Goal: Use online tool/utility

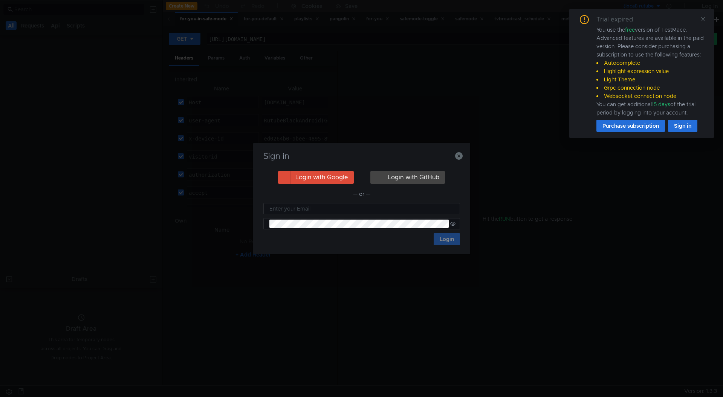
click at [704, 20] on icon at bounding box center [703, 19] width 5 height 5
click at [458, 152] on icon "button" at bounding box center [459, 156] width 8 height 8
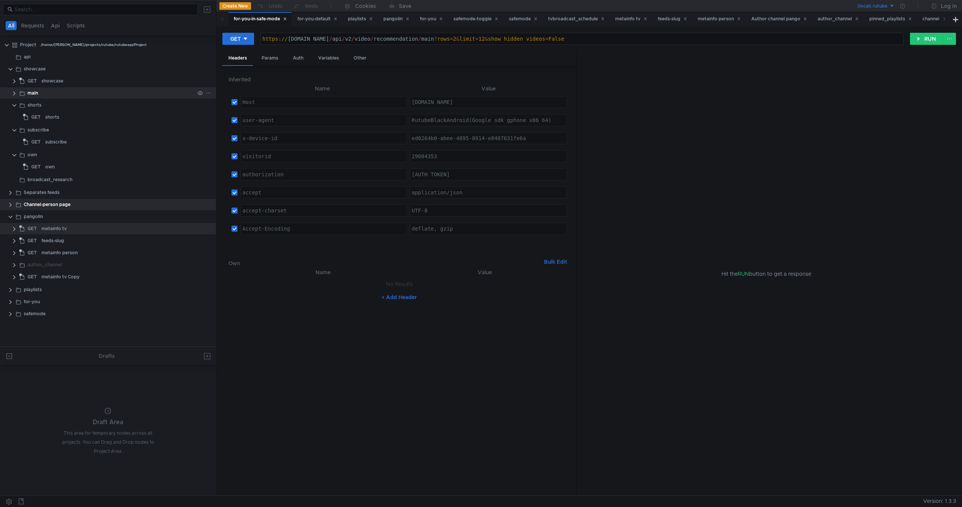
click at [11, 95] on clr-icon at bounding box center [14, 93] width 6 height 6
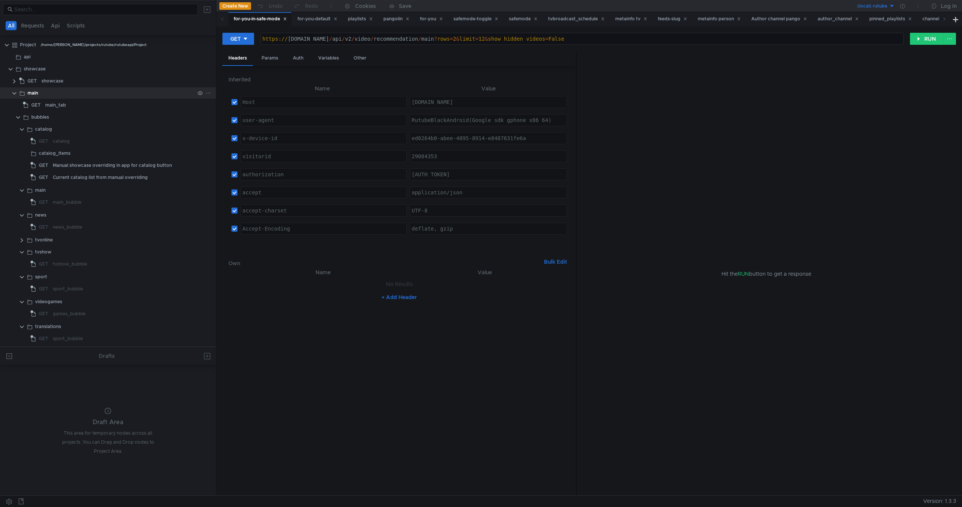
click at [16, 91] on clr-icon at bounding box center [14, 93] width 6 height 6
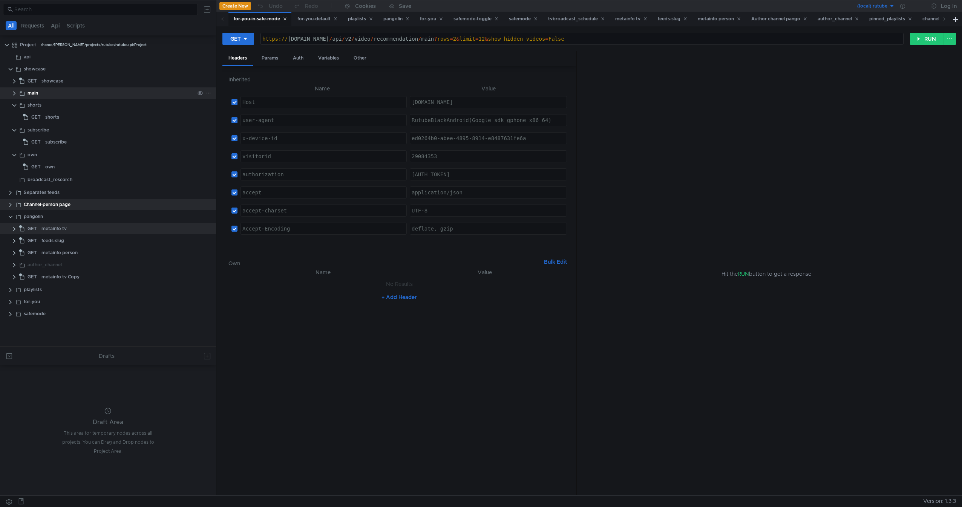
click at [16, 91] on clr-icon at bounding box center [14, 93] width 6 height 6
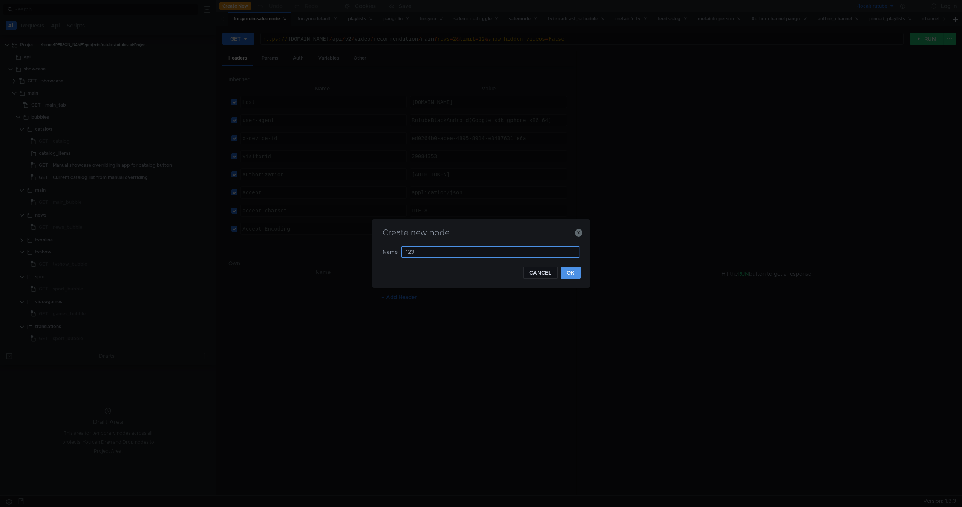
type input "123"
click at [572, 274] on button "OK" at bounding box center [570, 273] width 20 height 12
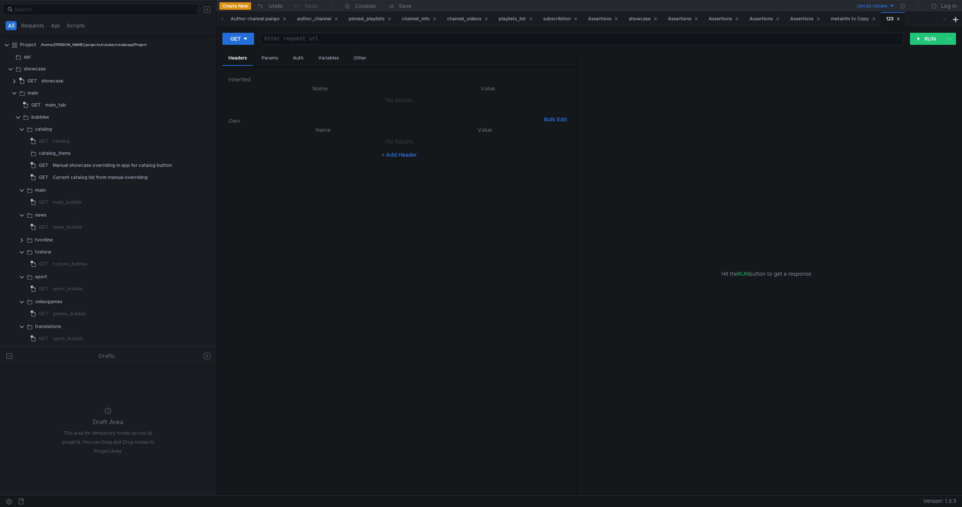
click at [320, 39] on div at bounding box center [582, 45] width 642 height 18
drag, startPoint x: 300, startPoint y: 39, endPoint x: 565, endPoint y: 48, distance: 265.5
click at [565, 48] on div "GET Enter request url ההההההההההההההההההההההההההההההההההההההההההההההההההההההההה…" at bounding box center [588, 41] width 733 height 19
click at [75, 43] on div "/home/[PERSON_NAME]/projects/rutube/rutubeapi/Project" at bounding box center [94, 44] width 106 height 11
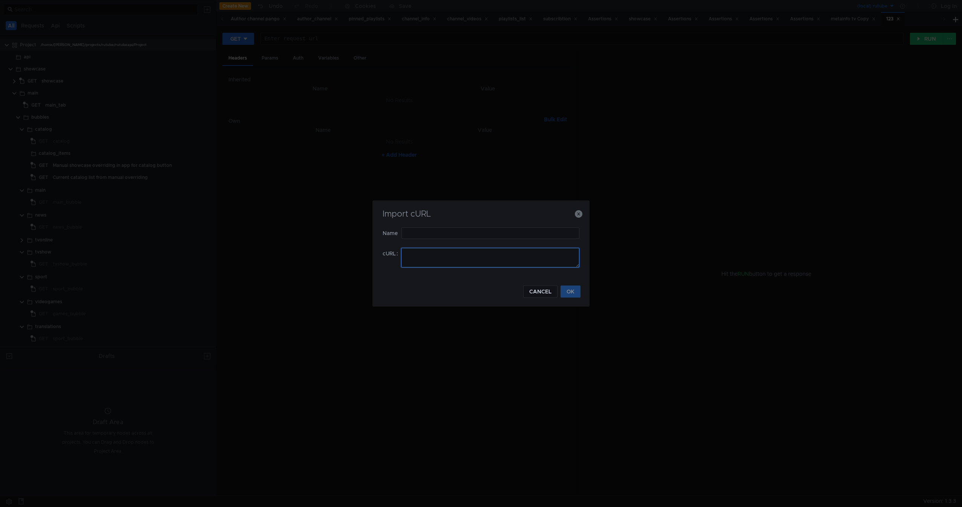
drag, startPoint x: 442, startPoint y: 266, endPoint x: 445, endPoint y: 265, distance: 3.8
click at [443, 266] on textarea at bounding box center [490, 258] width 178 height 20
paste textarea "curl -H "Host: rutube.ru" -H "user-agent: RutubeBlackAndroid(Google sdk_gphone_…"
type textarea "curl -H "Host: rutube.ru" -H "user-agent: RutubeBlackAndroid(Google sdk_gphone_…"
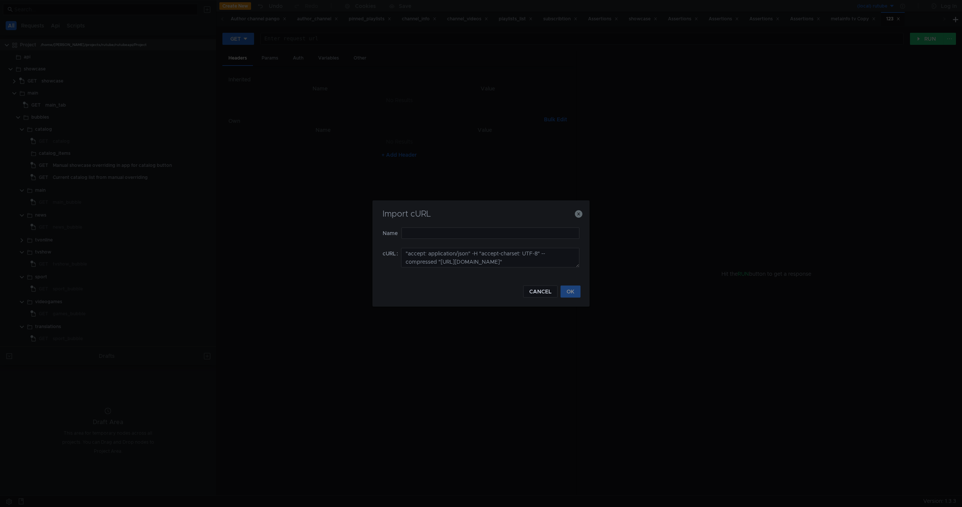
click at [453, 223] on div "Import cURL" at bounding box center [480, 219] width 199 height 18
click at [454, 231] on input "text" at bounding box center [490, 233] width 178 height 11
type input "123456"
click at [563, 290] on button "OK" at bounding box center [570, 292] width 20 height 12
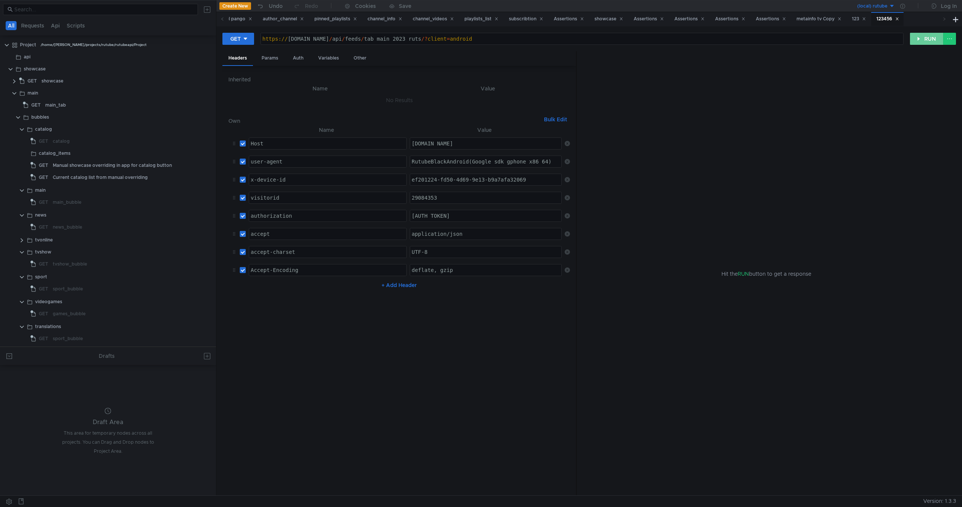
click at [723, 40] on button "RUN" at bounding box center [927, 39] width 34 height 12
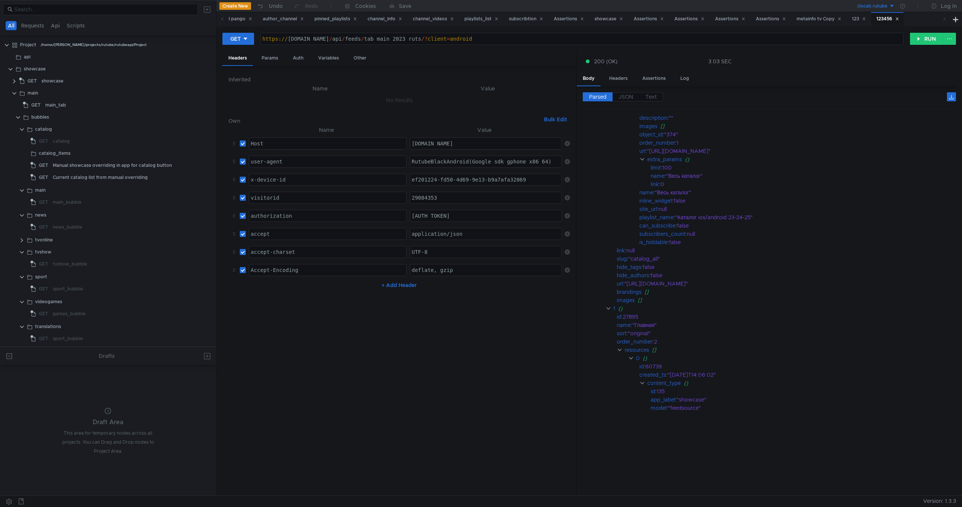
scroll to position [120, 0]
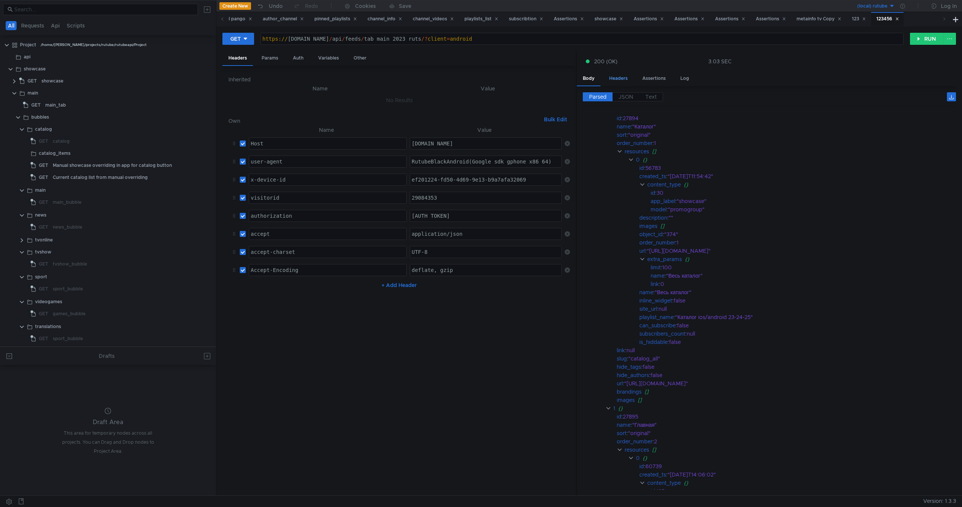
click at [618, 80] on div "Headers" at bounding box center [618, 79] width 31 height 14
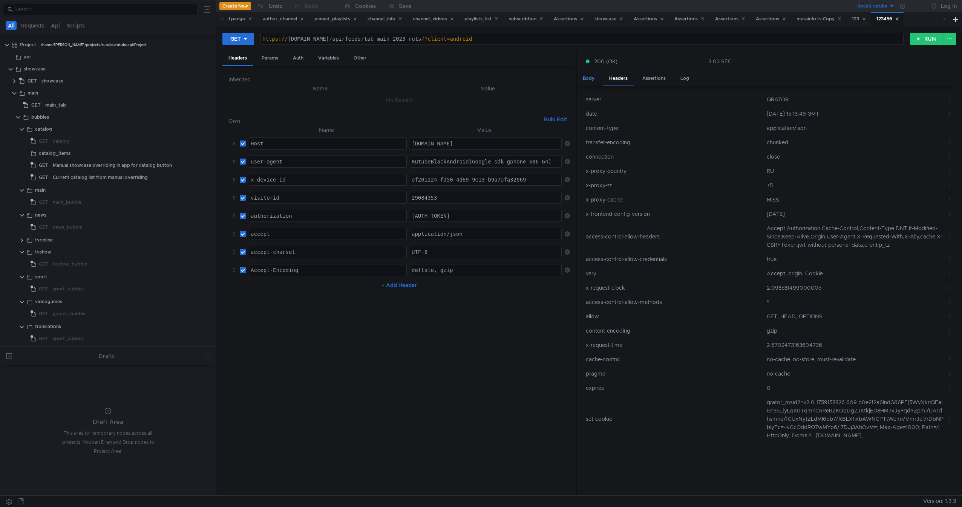
click at [577, 77] on div "Body" at bounding box center [589, 79] width 24 height 14
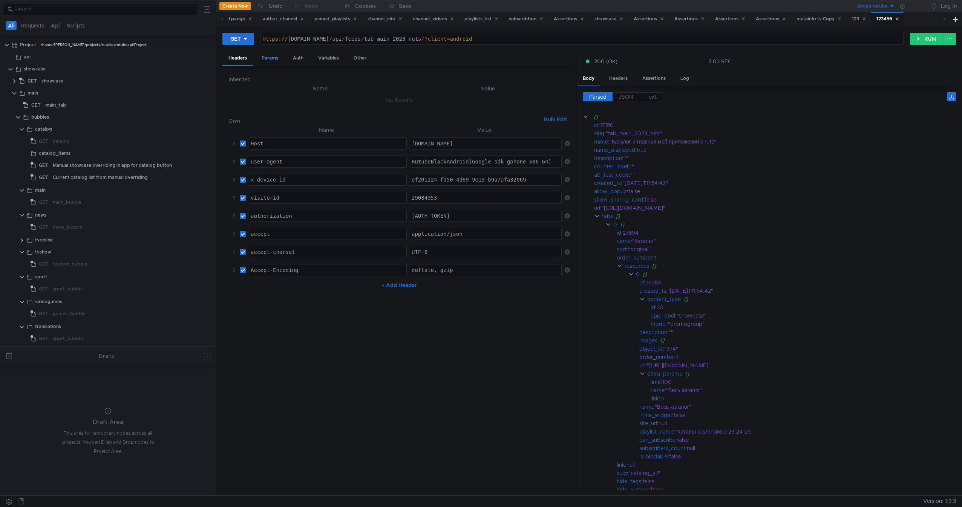
click at [266, 62] on div "Params" at bounding box center [270, 58] width 29 height 14
click at [323, 54] on div "Variables" at bounding box center [328, 58] width 33 height 14
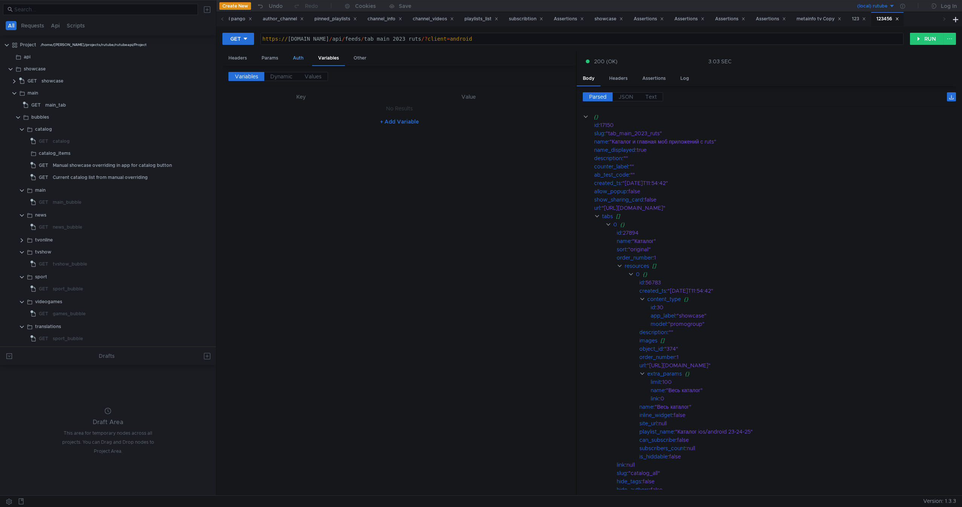
click at [301, 54] on div "Auth" at bounding box center [298, 58] width 23 height 14
drag, startPoint x: 381, startPoint y: 63, endPoint x: 386, endPoint y: 63, distance: 4.5
click at [386, 63] on div "Headers Params Auth Variables Other" at bounding box center [399, 58] width 354 height 15
click at [364, 60] on div "Other" at bounding box center [359, 58] width 25 height 14
click at [312, 59] on div "Variables" at bounding box center [328, 58] width 33 height 14
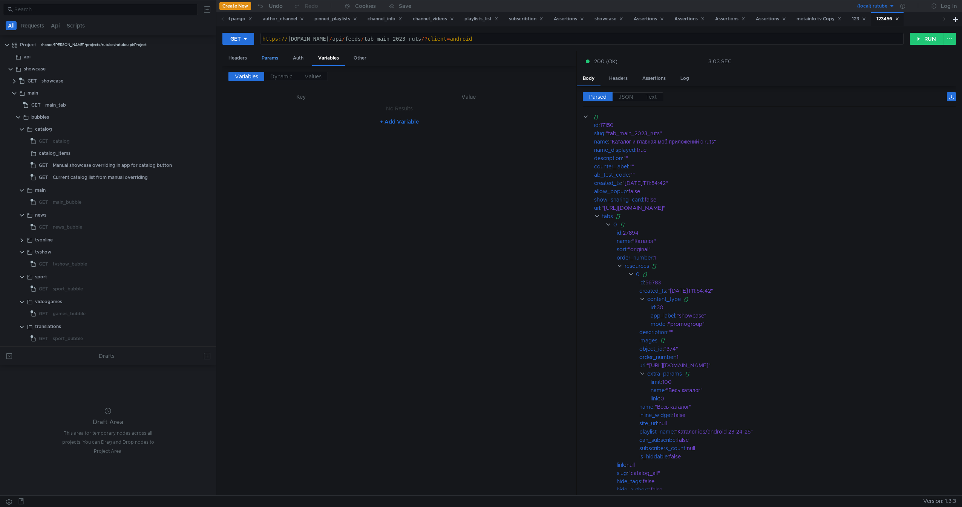
click at [282, 56] on div "Params" at bounding box center [270, 58] width 29 height 14
click at [230, 59] on div "Headers" at bounding box center [237, 58] width 31 height 14
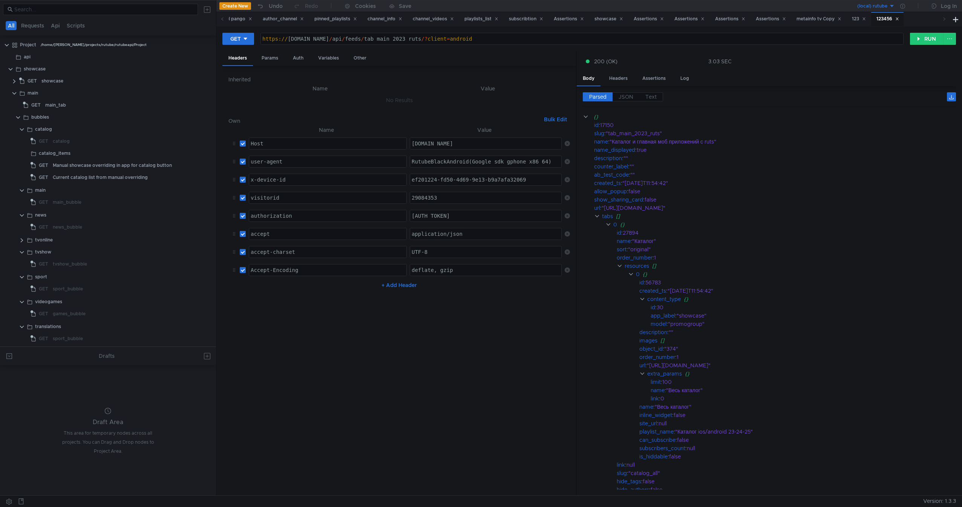
click at [328, 391] on nz-table "Name Value Host ההההההההההההההההההההההההההההההההההההההההההההההההההההההההההההההה…" at bounding box center [398, 308] width 341 height 364
click at [723, 10] on div "Log In" at bounding box center [949, 6] width 16 height 9
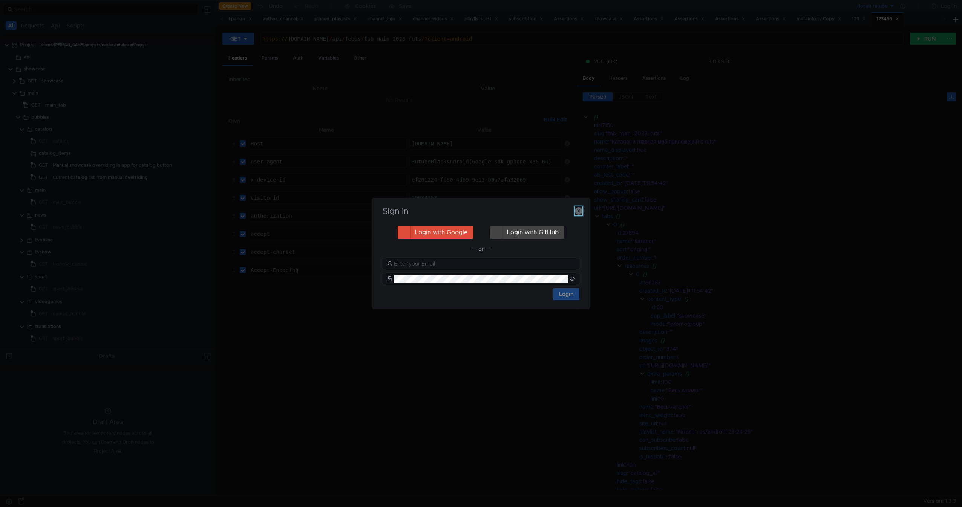
click at [580, 208] on icon "button" at bounding box center [579, 211] width 8 height 8
